Goal: Task Accomplishment & Management: Use online tool/utility

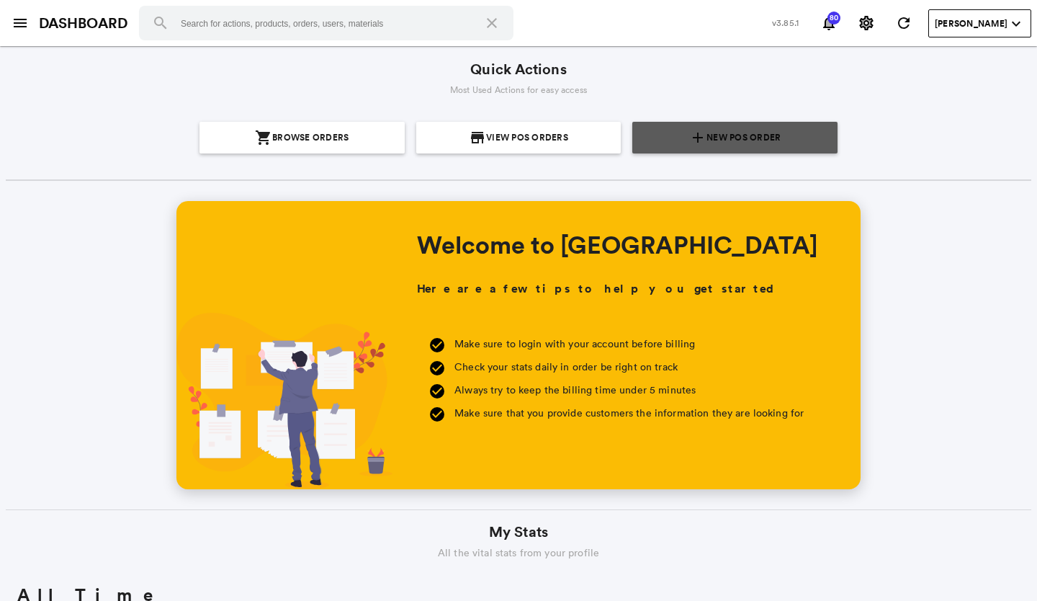
click at [769, 146] on span "New POS Order" at bounding box center [744, 138] width 74 height 32
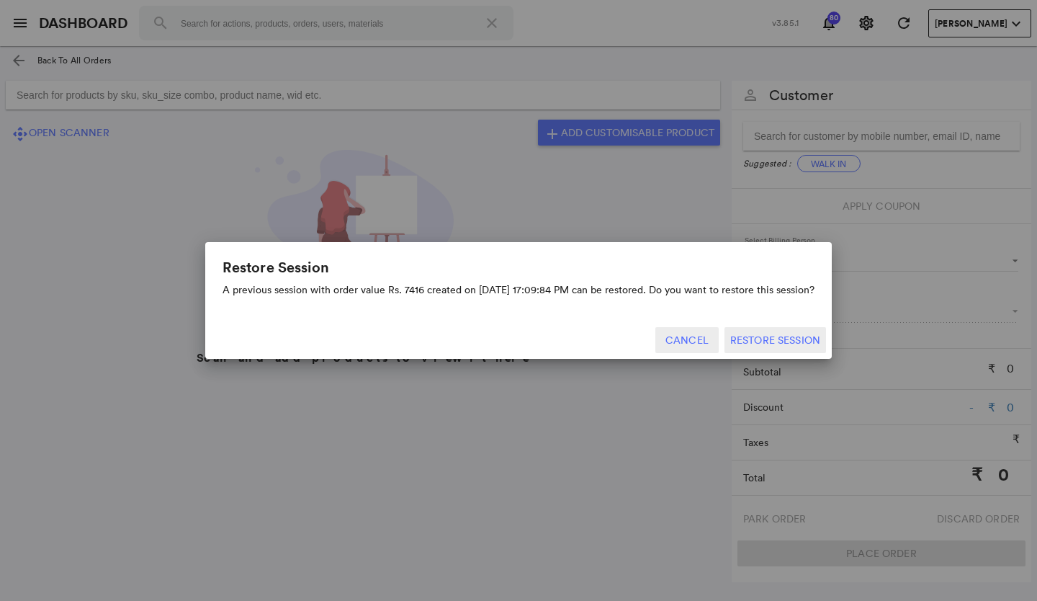
click at [684, 331] on button "Cancel" at bounding box center [686, 340] width 63 height 26
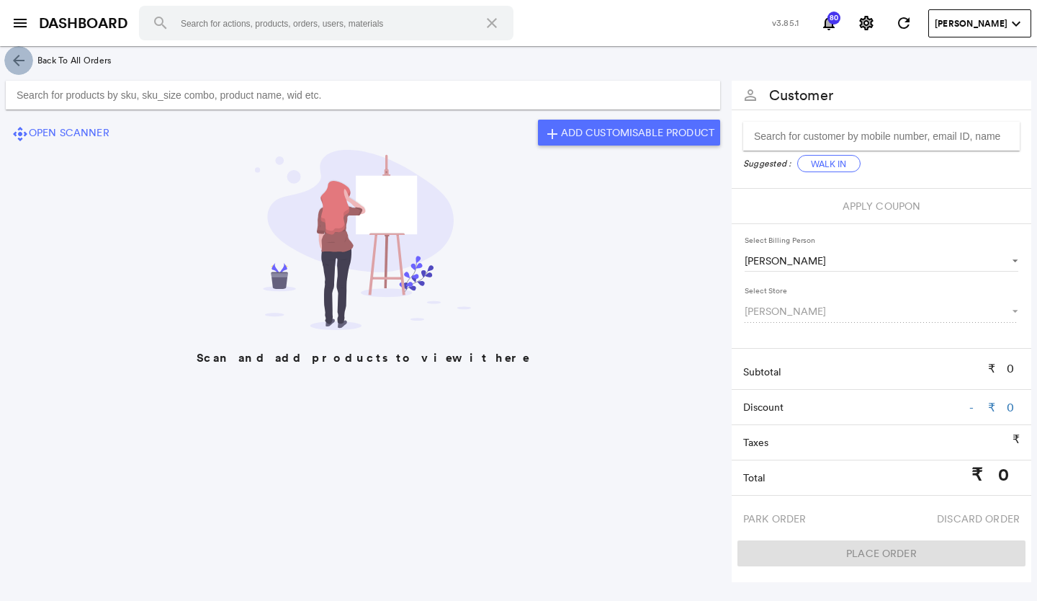
click at [17, 61] on md-icon "arrow_back" at bounding box center [18, 60] width 17 height 17
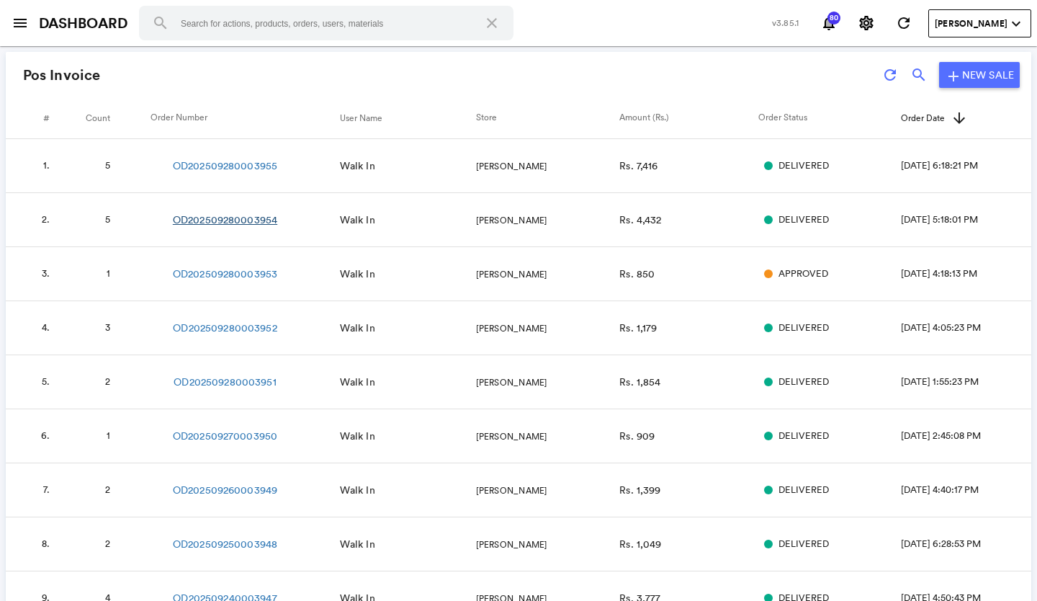
click at [236, 212] on link "OD202509280003954" at bounding box center [225, 219] width 104 height 14
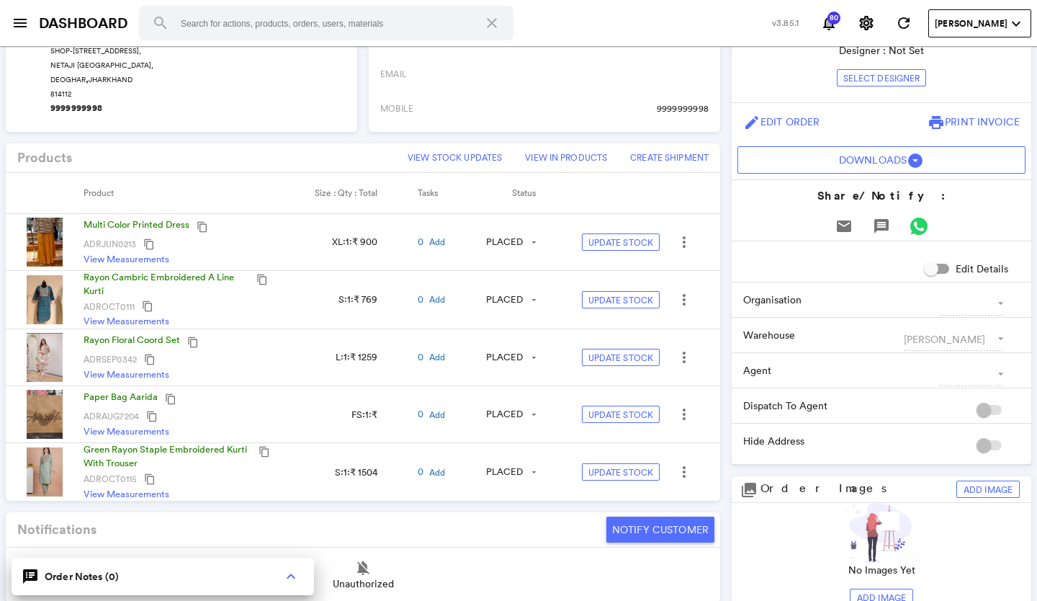
scroll to position [360, 0]
